Goal: Information Seeking & Learning: Learn about a topic

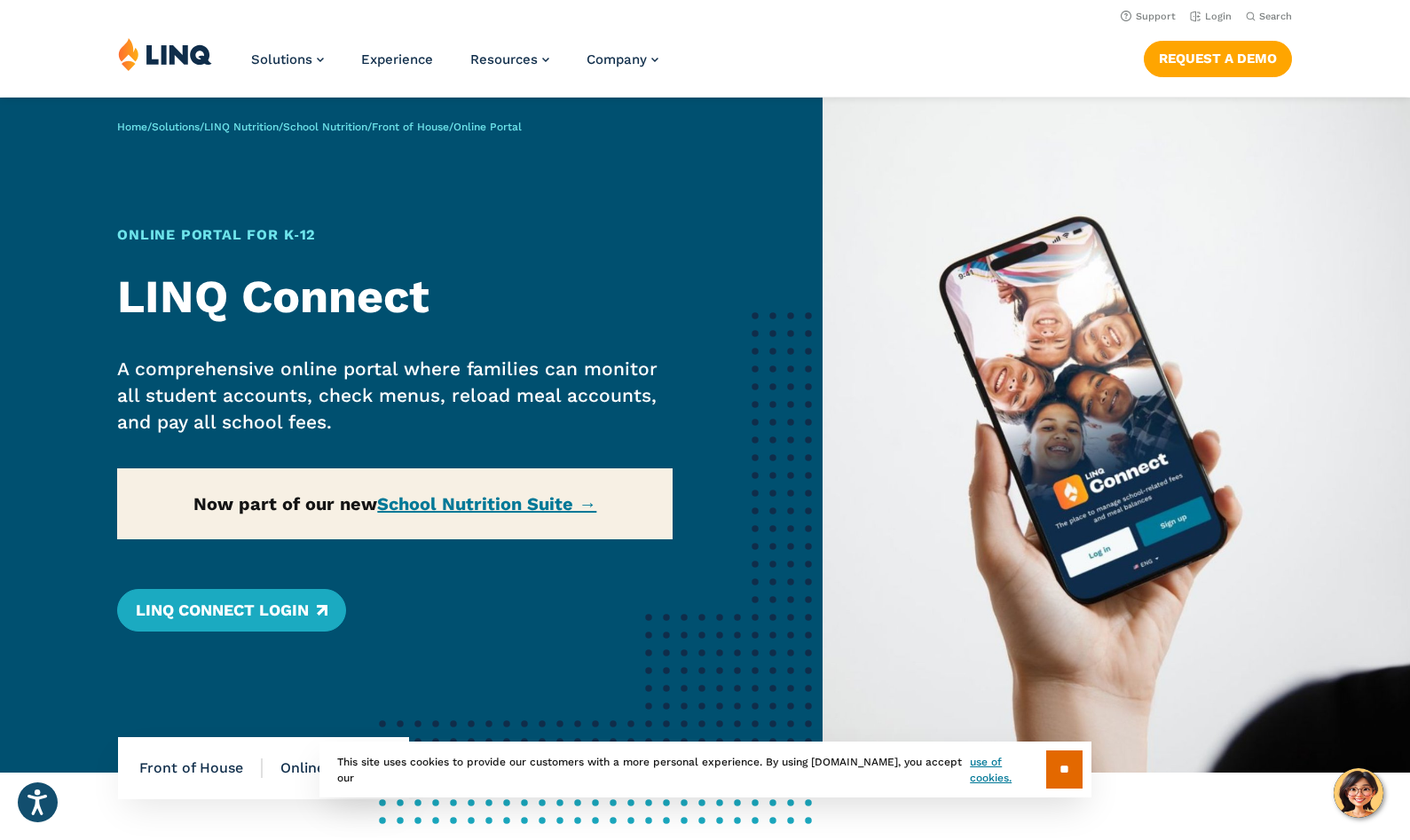
click at [454, 503] on div "Home / Solutions / LINQ Nutrition / School Nutrition / Front of House / Online …" at bounding box center [411, 435] width 822 height 675
click at [565, 508] on div "Home / Solutions / LINQ Nutrition / School Nutrition / Front of House / Online …" at bounding box center [411, 435] width 822 height 675
